Goal: Task Accomplishment & Management: Manage account settings

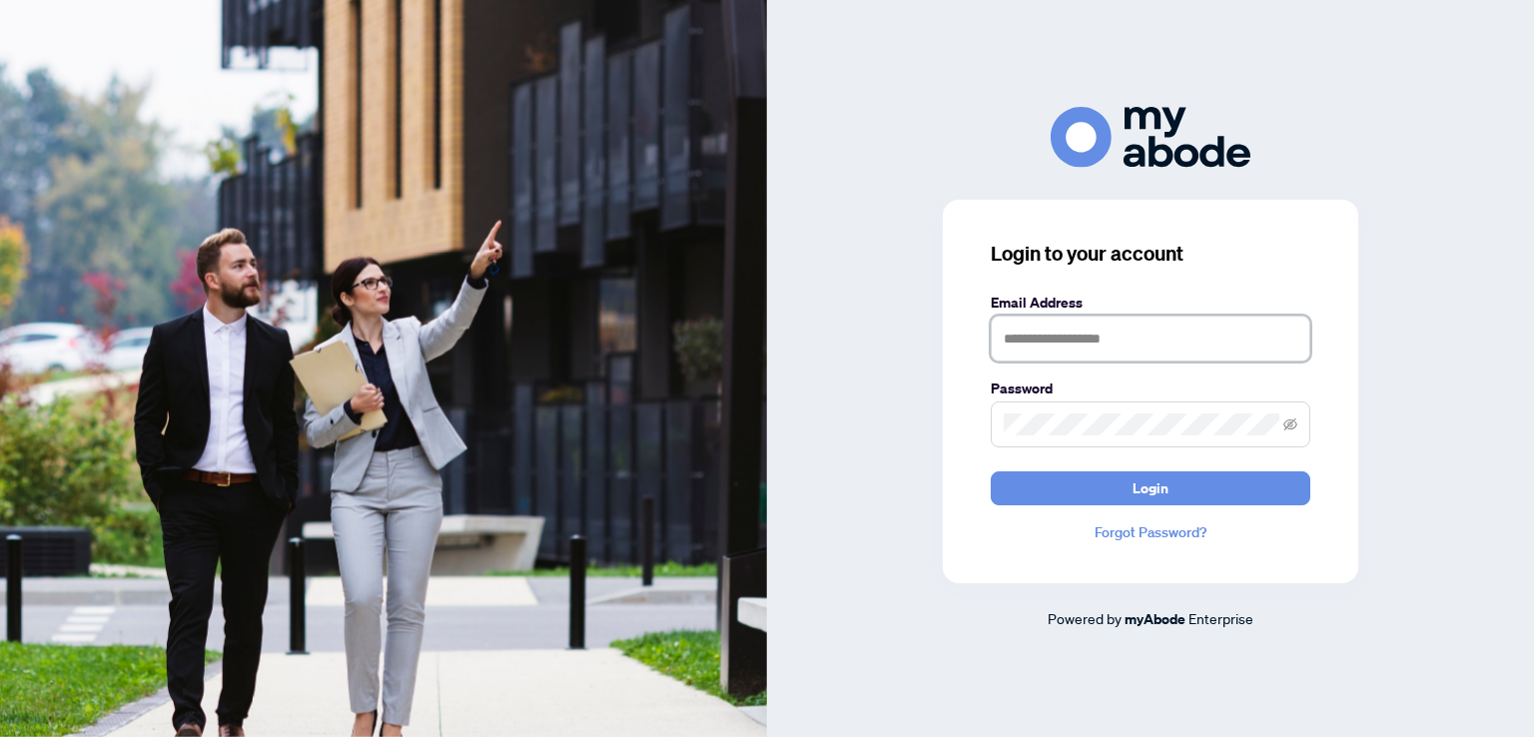
click at [1023, 333] on input "text" at bounding box center [1151, 339] width 320 height 46
type input "**********"
click at [991, 472] on button "Login" at bounding box center [1151, 489] width 320 height 34
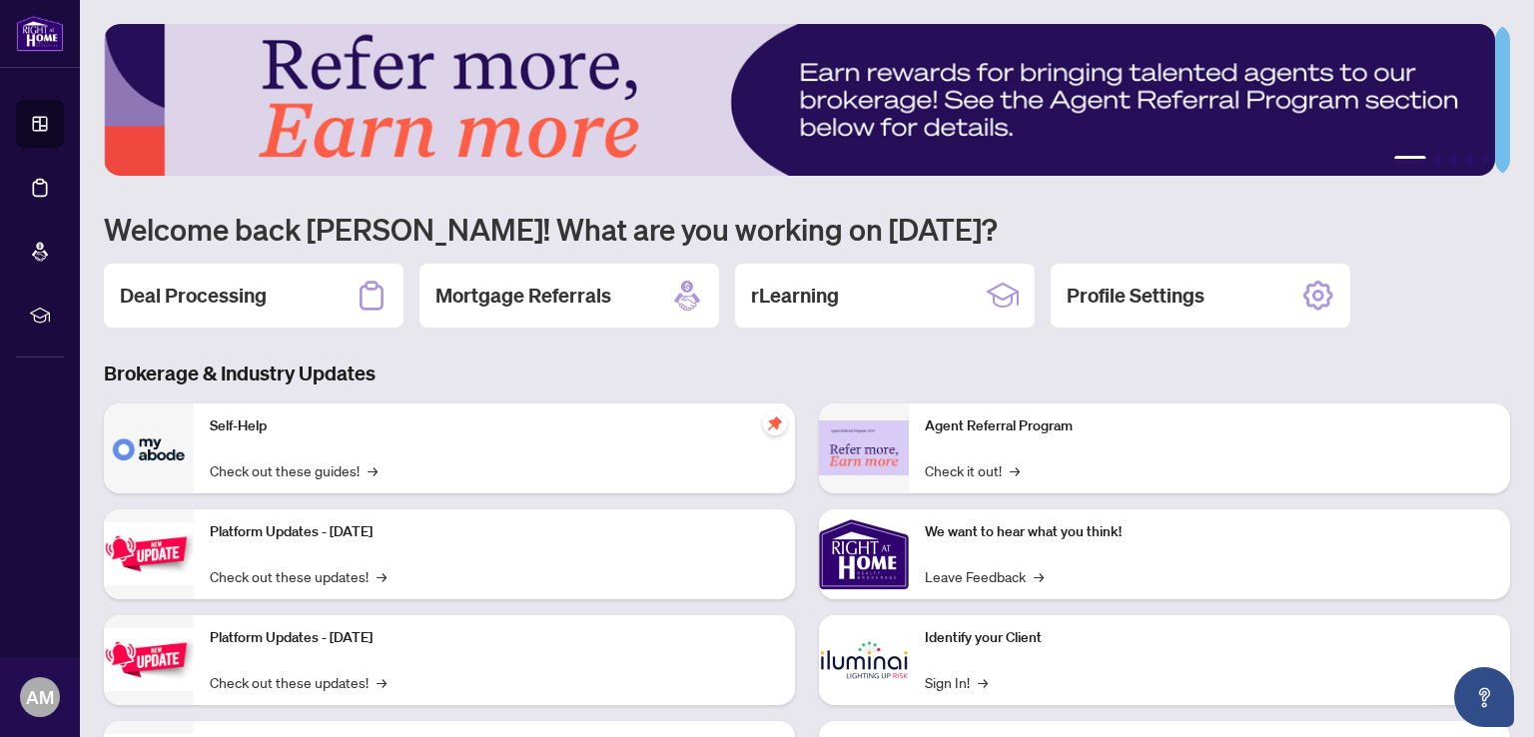
click at [210, 292] on h2 "Deal Processing" at bounding box center [193, 296] width 147 height 28
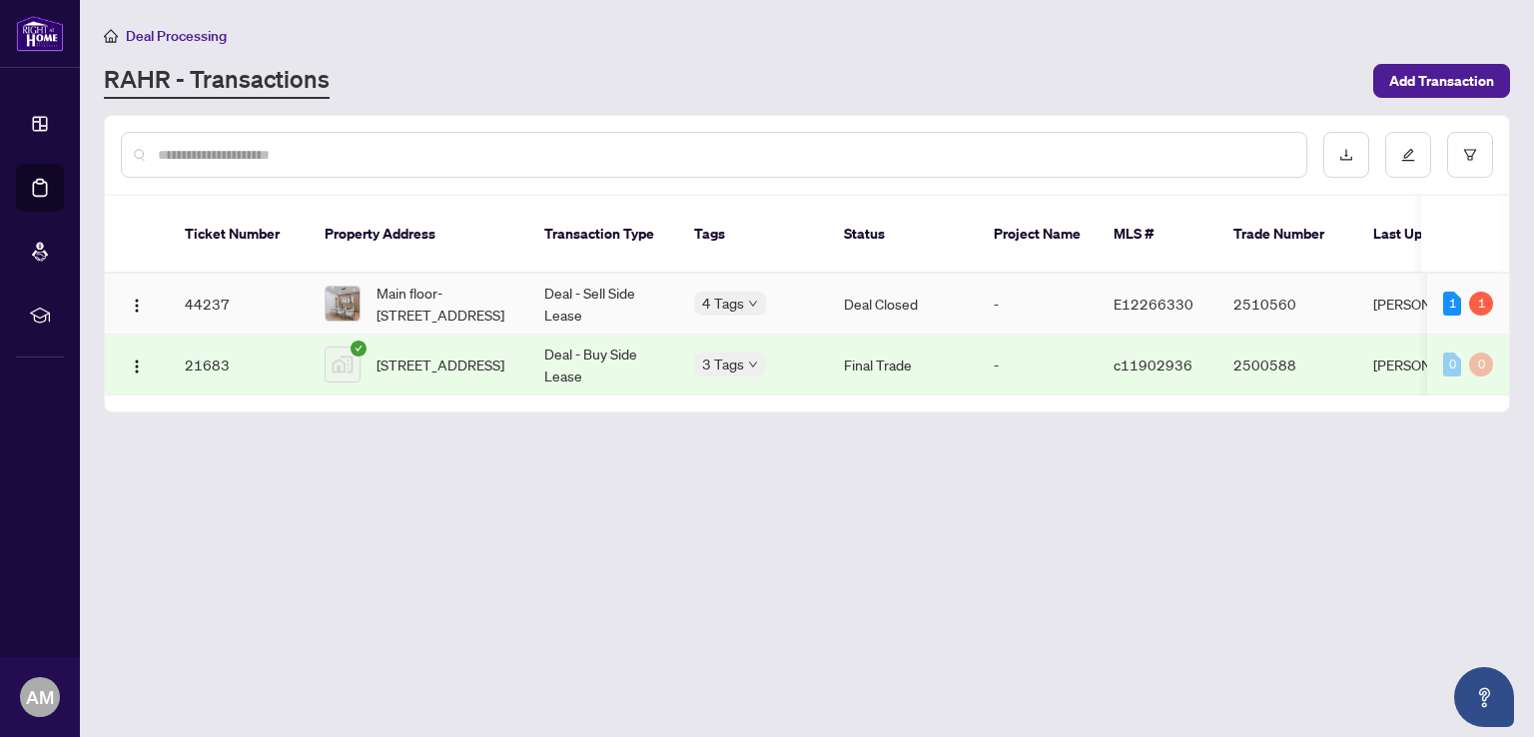
click at [610, 278] on td "Deal - Sell Side Lease" at bounding box center [603, 304] width 150 height 61
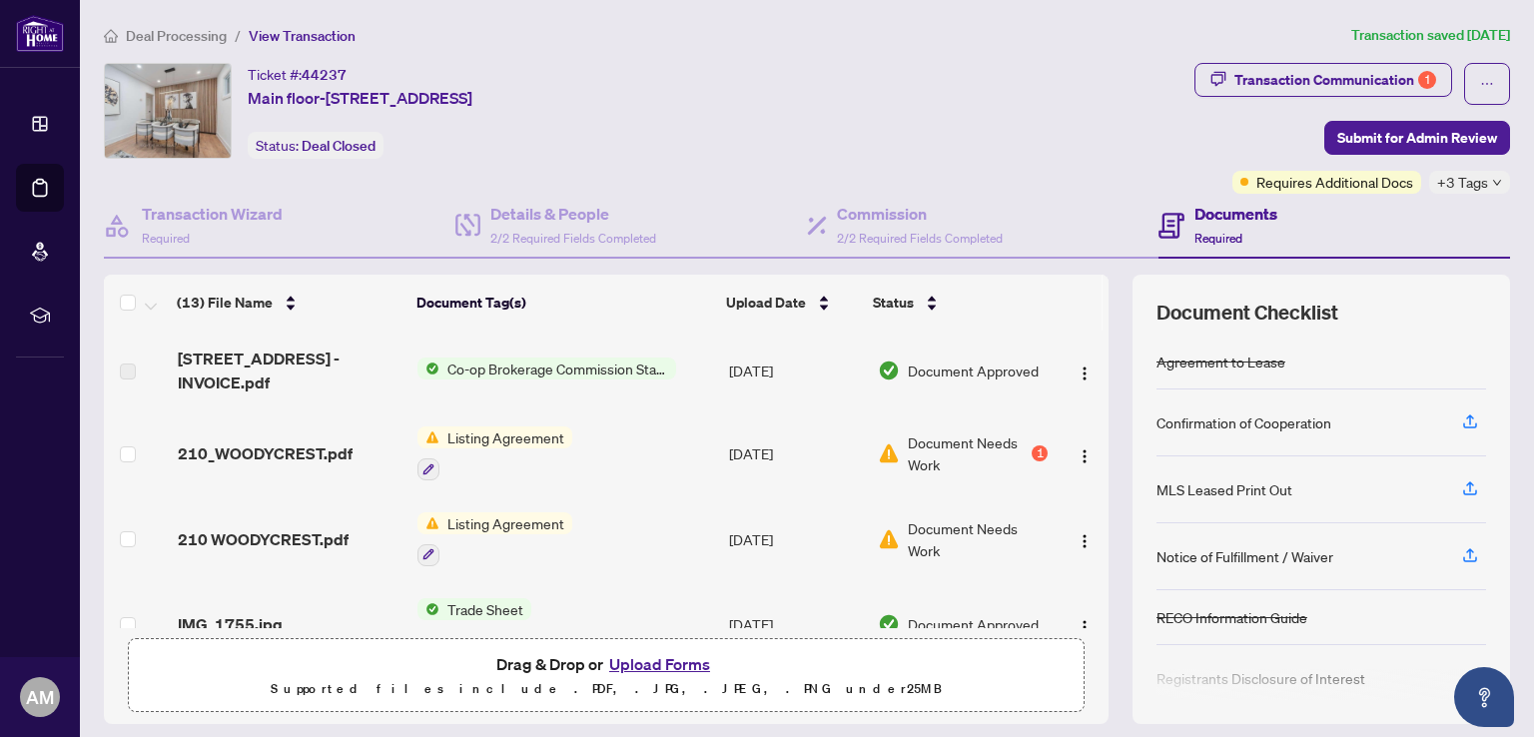
click at [1305, 73] on div "Transaction Communication 1" at bounding box center [1336, 80] width 202 height 32
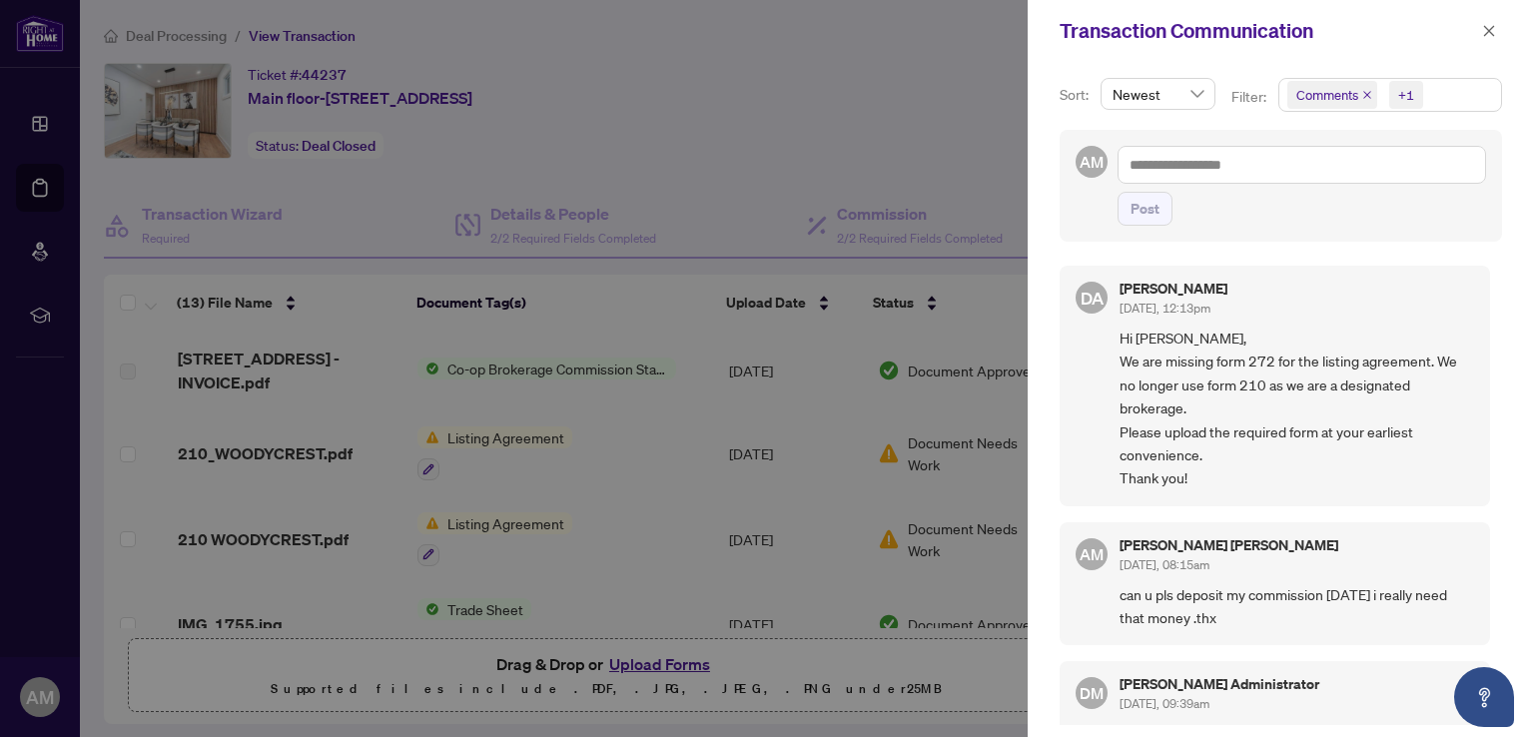
click at [1487, 31] on icon "close" at bounding box center [1489, 31] width 14 height 14
